Goal: Navigation & Orientation: Understand site structure

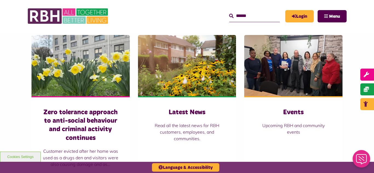
scroll to position [372, 0]
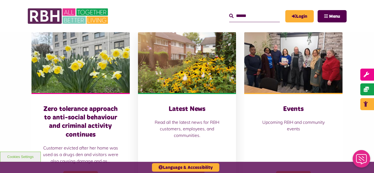
click at [203, 76] on img at bounding box center [187, 62] width 98 height 61
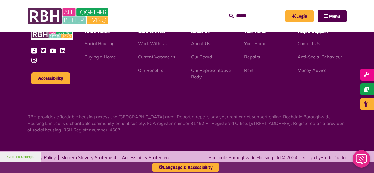
scroll to position [596, 0]
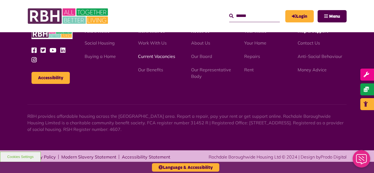
click at [149, 56] on link "Current Vacancies" at bounding box center [156, 56] width 37 height 5
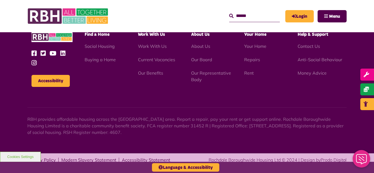
scroll to position [660, 0]
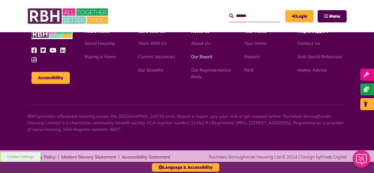
click at [201, 56] on link "Our Board" at bounding box center [201, 56] width 21 height 5
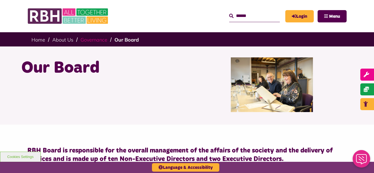
click at [90, 40] on link "Governance" at bounding box center [93, 40] width 27 height 6
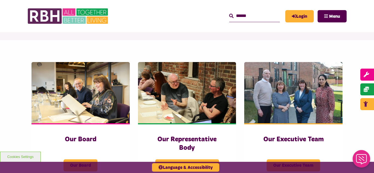
scroll to position [88, 0]
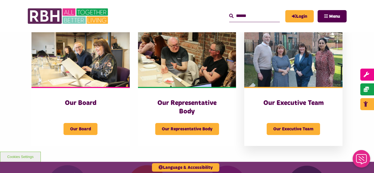
click at [299, 51] on img at bounding box center [293, 56] width 98 height 61
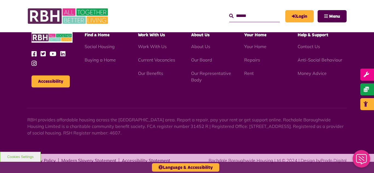
scroll to position [424, 0]
